Goal: Complete application form

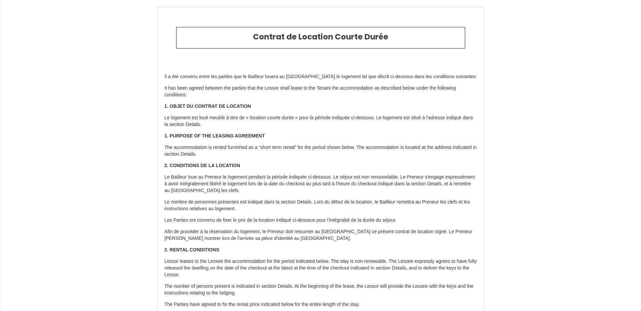
select select
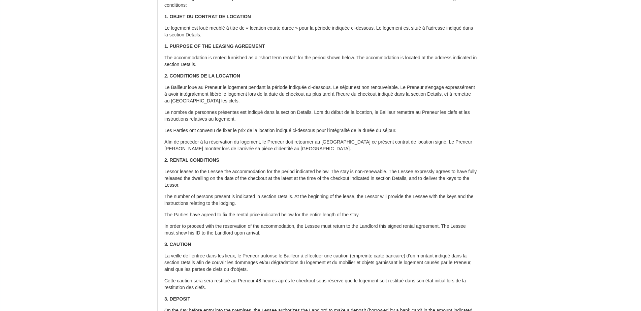
scroll to position [101, 0]
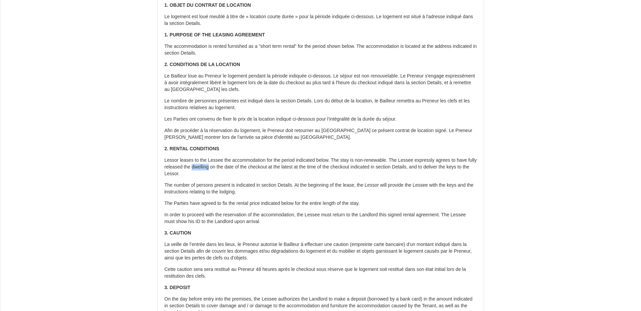
drag, startPoint x: 220, startPoint y: 165, endPoint x: 203, endPoint y: 167, distance: 17.0
click at [203, 167] on p "Lessor leases to the Lessee the accommodation for the period indicated below. T…" at bounding box center [320, 167] width 312 height 20
copy p "dwelling"
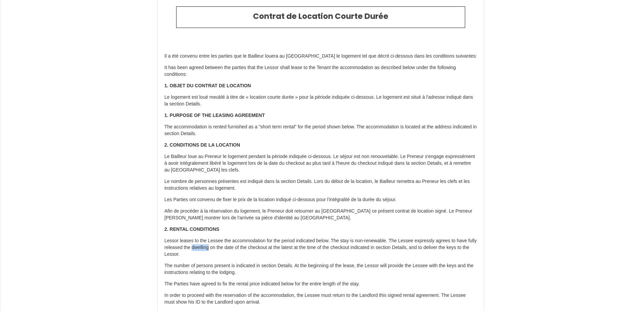
scroll to position [0, 0]
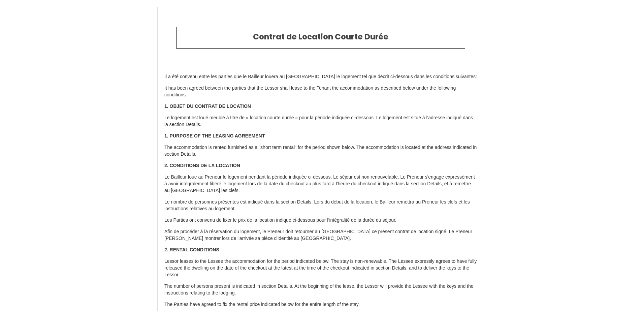
click at [200, 155] on p "The accommodation is rented furnished as a "short term rental" for the period s…" at bounding box center [320, 150] width 312 height 13
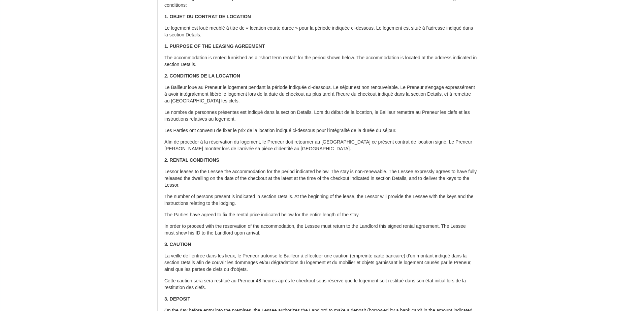
scroll to position [101, 0]
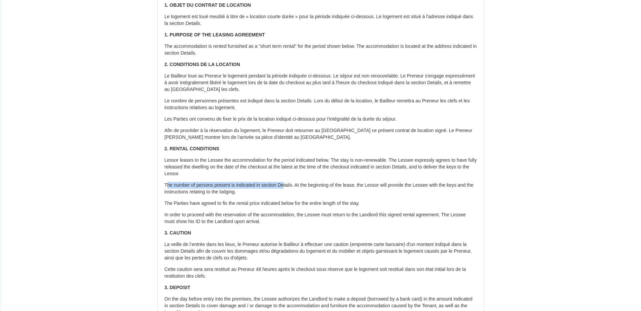
drag, startPoint x: 166, startPoint y: 183, endPoint x: 284, endPoint y: 183, distance: 117.8
click at [284, 183] on p "The number of persons present is indicated in section Details. At the beginning…" at bounding box center [320, 188] width 312 height 13
click at [198, 187] on p "The number of persons present is indicated in section Details. At the beginning…" at bounding box center [320, 188] width 312 height 13
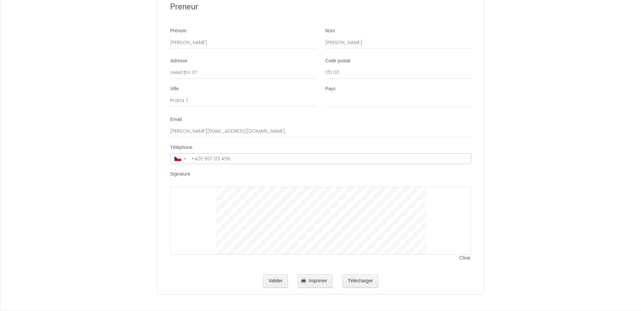
scroll to position [1288, 0]
click at [193, 198] on div at bounding box center [320, 221] width 301 height 68
click at [207, 171] on div "Signature" at bounding box center [320, 175] width 301 height 9
click at [209, 173] on div "Signature" at bounding box center [320, 175] width 301 height 9
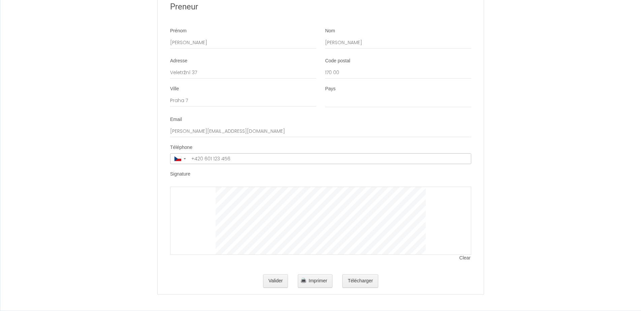
click at [198, 196] on div at bounding box center [320, 221] width 301 height 68
click at [272, 281] on button "Valider" at bounding box center [275, 280] width 25 height 13
